Goal: Task Accomplishment & Management: Manage account settings

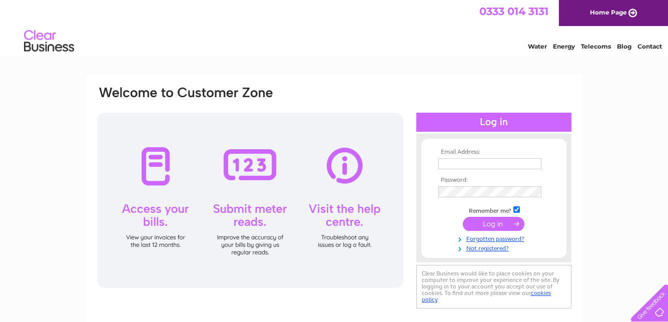
click at [460, 161] on input "text" at bounding box center [489, 163] width 103 height 11
type input "iameng@btinternet.com"
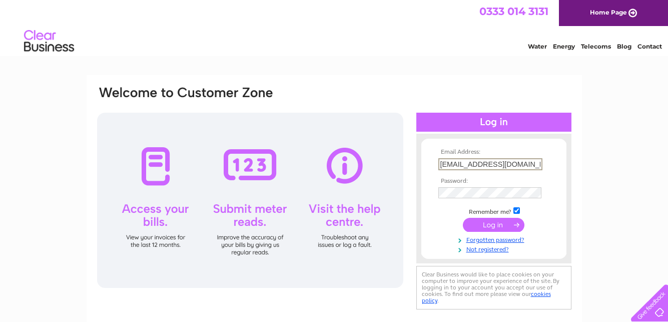
click at [577, 150] on div "Email Address: iameng@btinternet.com Password:" at bounding box center [335, 215] width 496 height 280
click at [489, 223] on input "submit" at bounding box center [494, 224] width 62 height 14
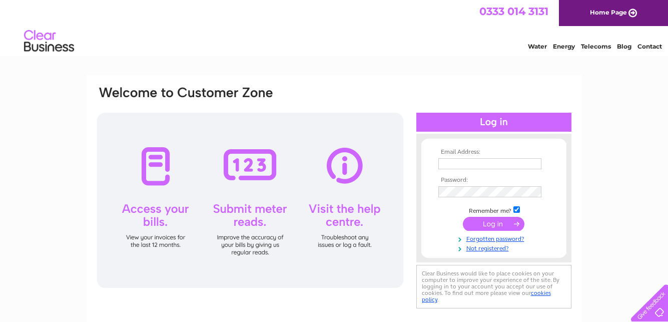
click at [463, 165] on input "text" at bounding box center [489, 163] width 103 height 11
type input "[EMAIL_ADDRESS][DOMAIN_NAME]"
click at [491, 220] on input "submit" at bounding box center [494, 225] width 62 height 14
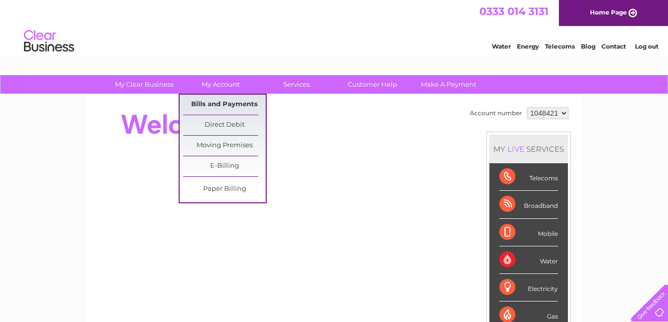
click at [215, 99] on link "Bills and Payments" at bounding box center [224, 105] width 83 height 20
